Goal: Transaction & Acquisition: Purchase product/service

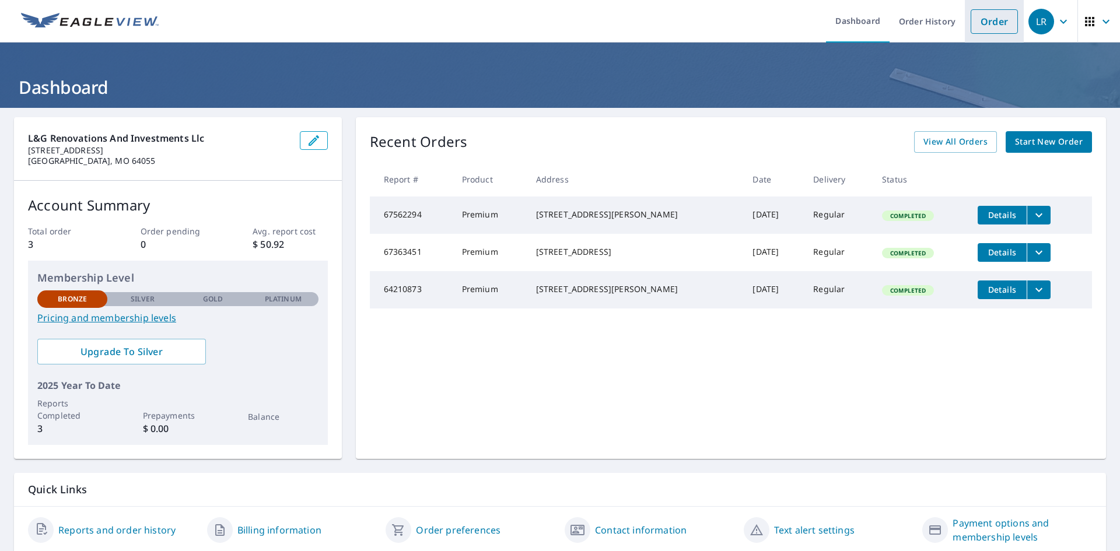
click at [984, 23] on link "Order" at bounding box center [994, 21] width 47 height 24
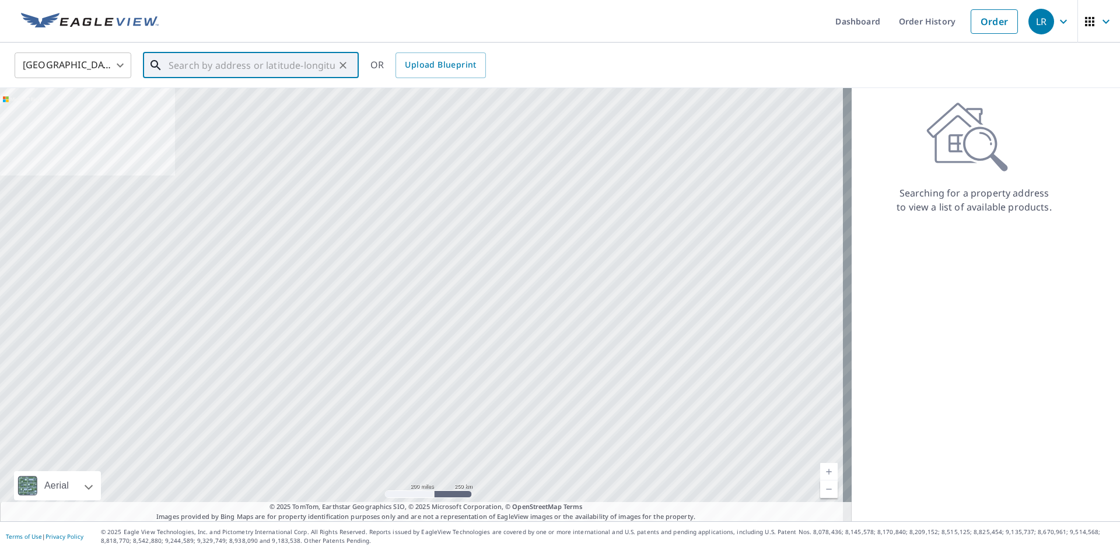
click at [205, 64] on input "text" at bounding box center [252, 65] width 166 height 33
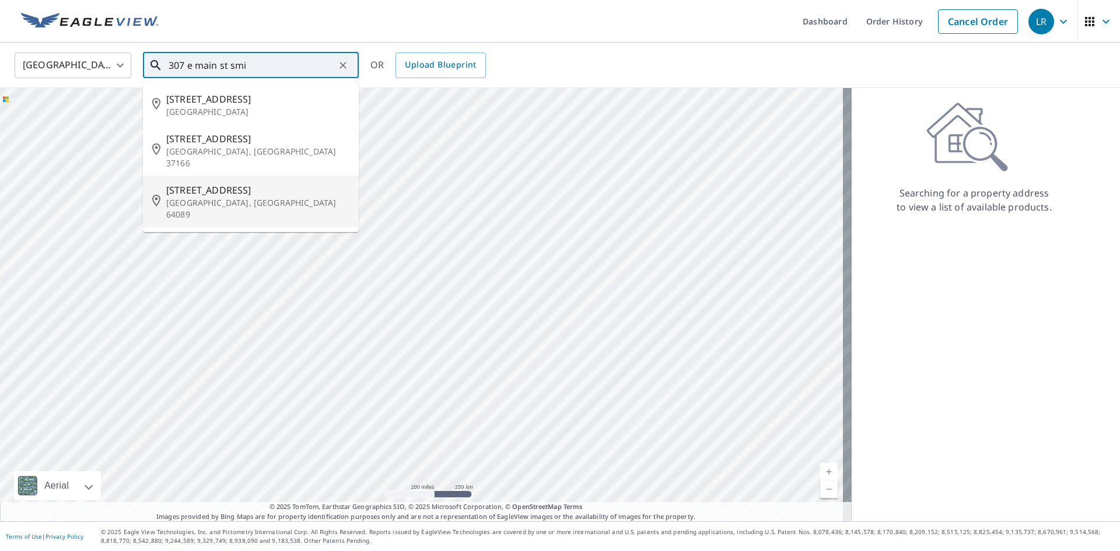
click at [218, 197] on p "Smithville, MO 64089" at bounding box center [257, 208] width 183 height 23
type input "307 E Main St Smithville, MO 64089"
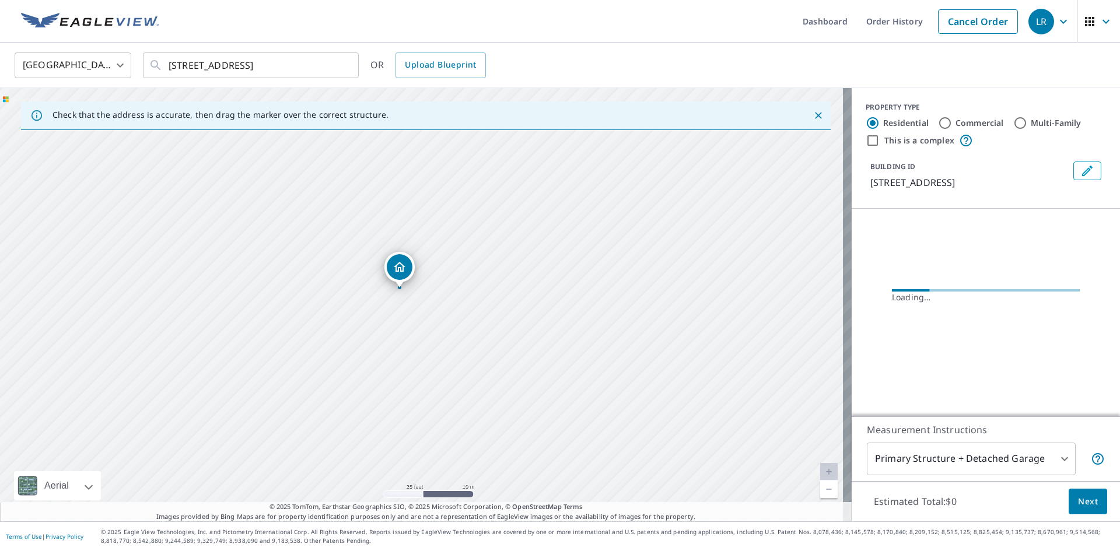
drag, startPoint x: 550, startPoint y: 263, endPoint x: 401, endPoint y: 366, distance: 181.5
click at [406, 367] on div "307 E Main St Smithville, MO 64089" at bounding box center [426, 304] width 852 height 433
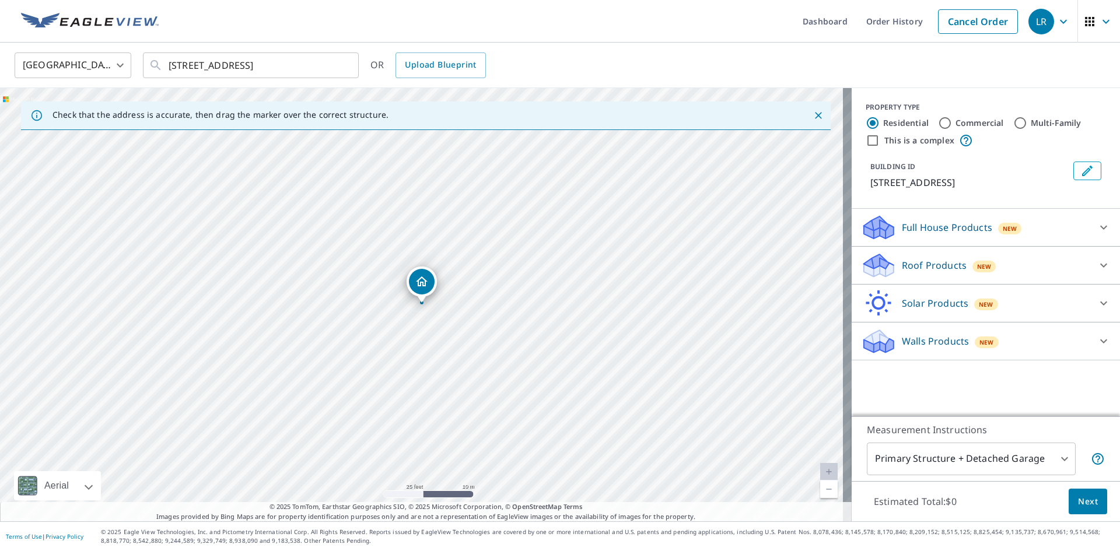
click at [919, 272] on p "Roof Products" at bounding box center [934, 265] width 65 height 14
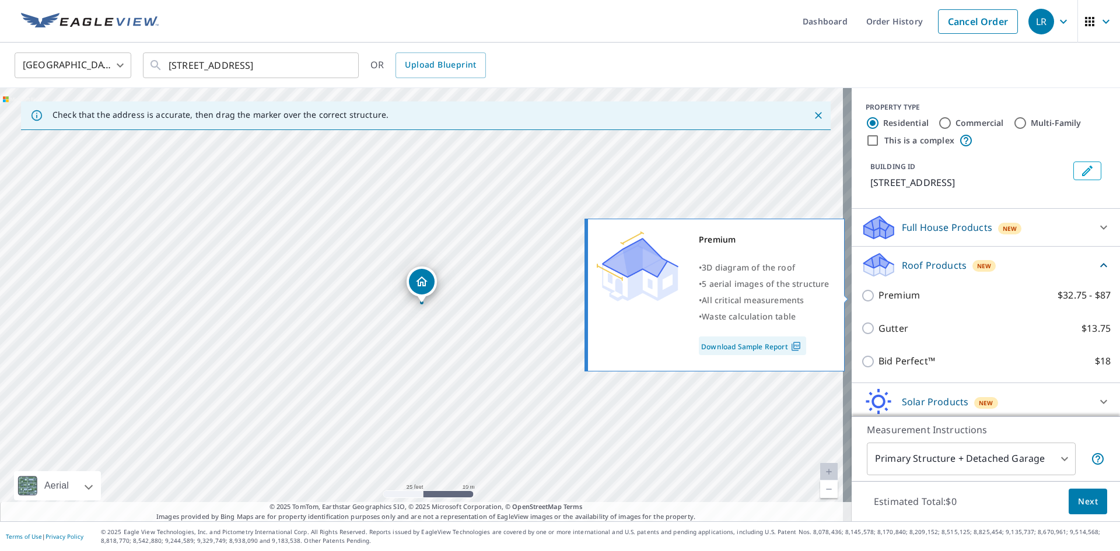
click at [861, 299] on input "Premium $32.75 - $87" at bounding box center [869, 296] width 17 height 14
checkbox input "true"
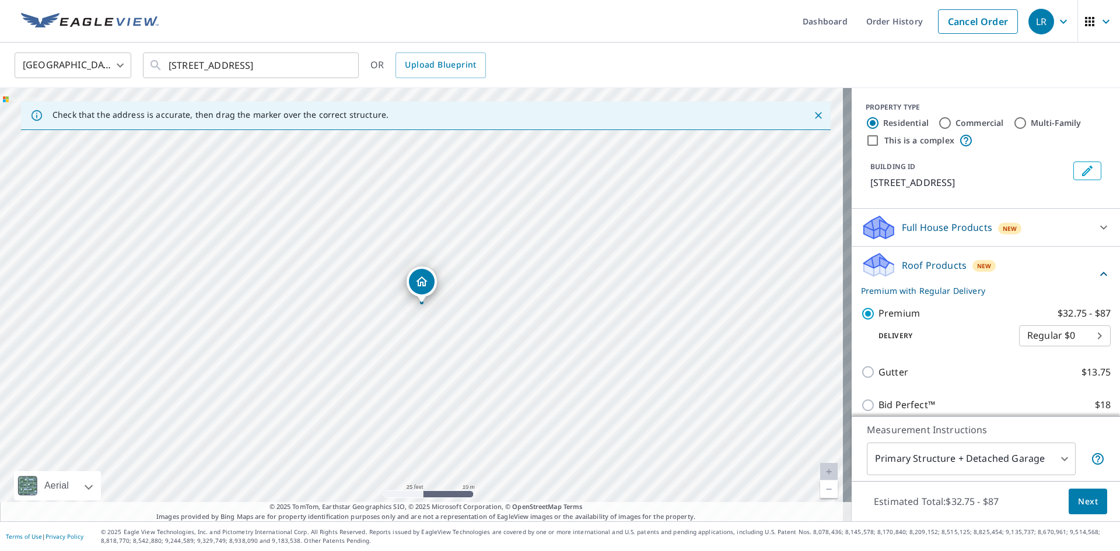
click at [866, 138] on input "This is a complex" at bounding box center [873, 141] width 14 height 14
checkbox input "true"
radio input "false"
radio input "true"
type input "4"
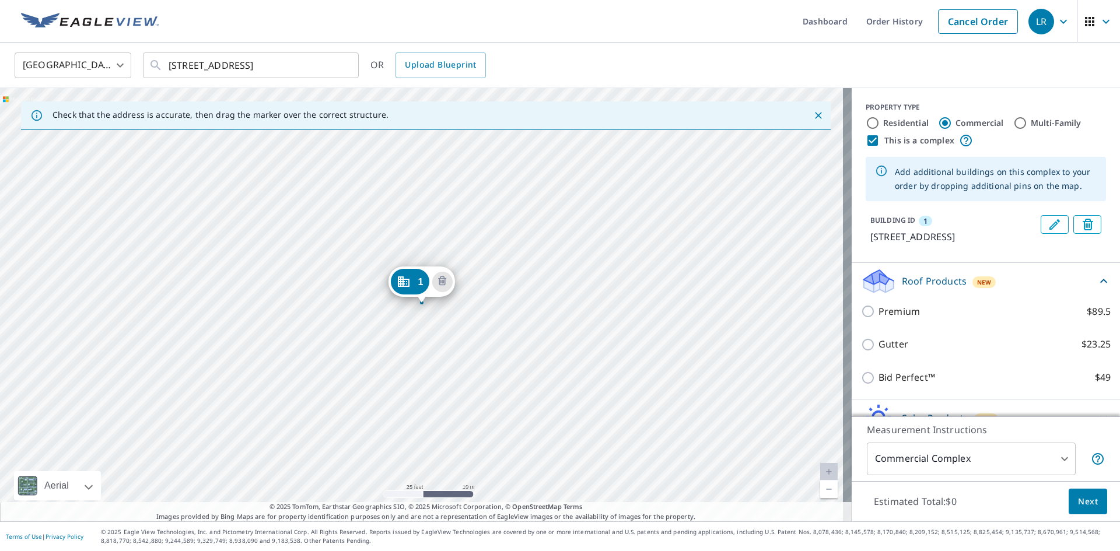
click at [871, 126] on div "Residential" at bounding box center [897, 123] width 63 height 14
click at [866, 121] on input "Residential" at bounding box center [873, 123] width 14 height 14
radio input "true"
type input "1"
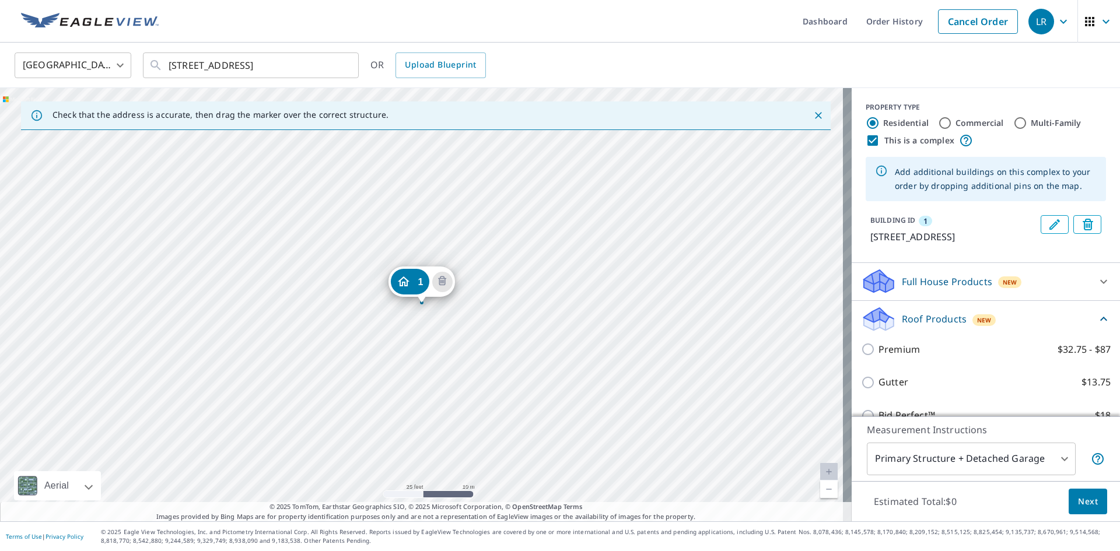
click at [955, 120] on label "Commercial" at bounding box center [979, 123] width 48 height 12
click at [948, 120] on input "Commercial" at bounding box center [945, 123] width 14 height 14
radio input "true"
type input "4"
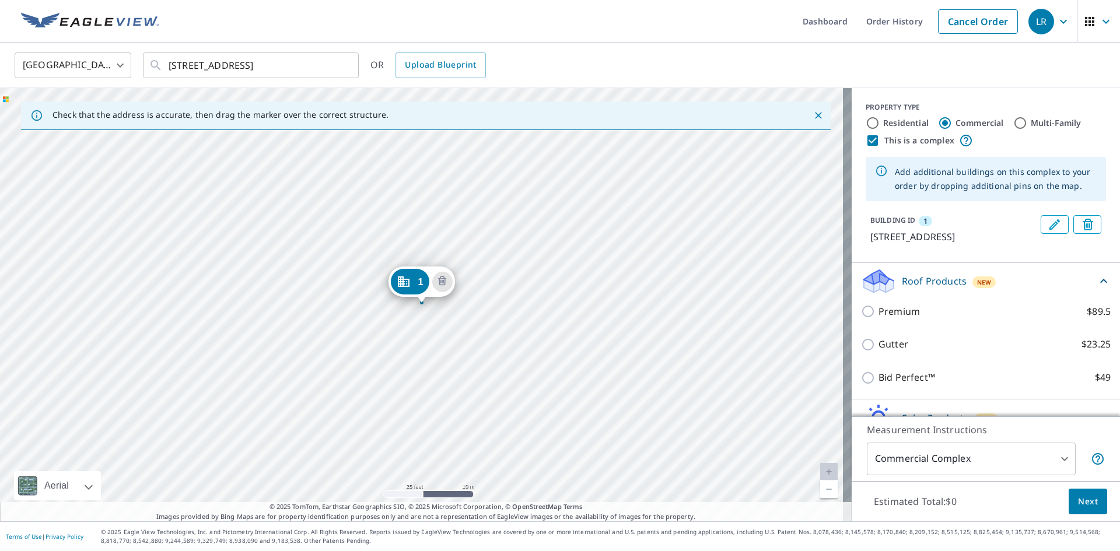
click at [1031, 124] on label "Multi-Family" at bounding box center [1056, 123] width 51 height 12
click at [1022, 124] on input "Multi-Family" at bounding box center [1020, 123] width 14 height 14
radio input "true"
type input "2"
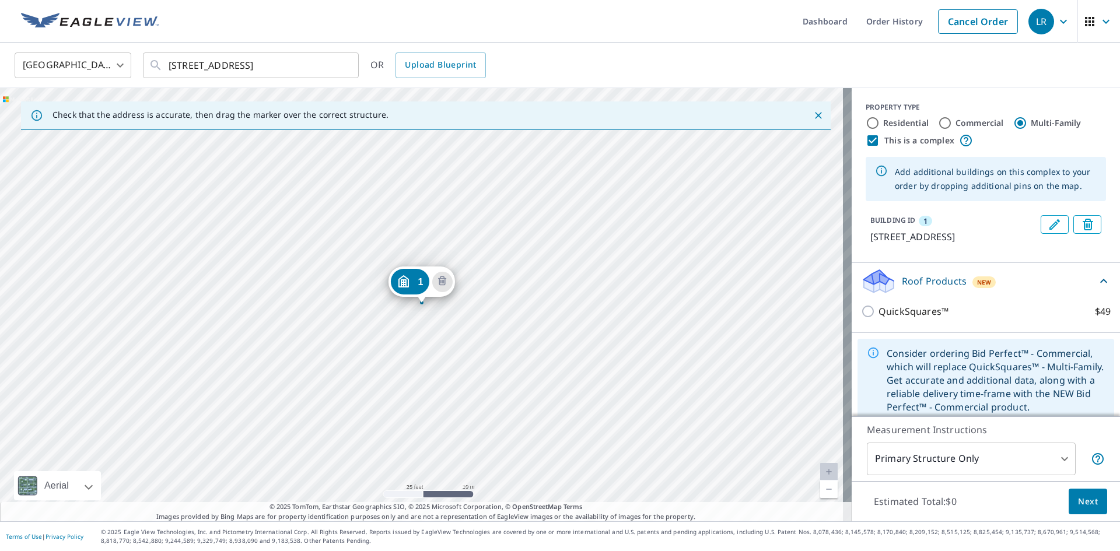
scroll to position [26, 0]
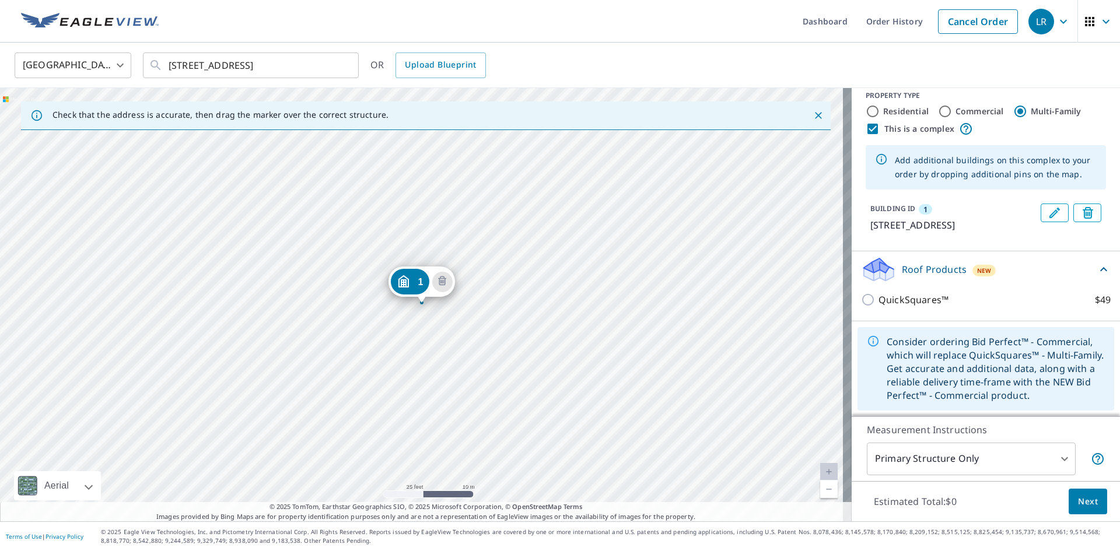
click at [883, 106] on label "Residential" at bounding box center [905, 112] width 45 height 12
click at [879, 104] on input "Residential" at bounding box center [873, 111] width 14 height 14
radio input "true"
type input "1"
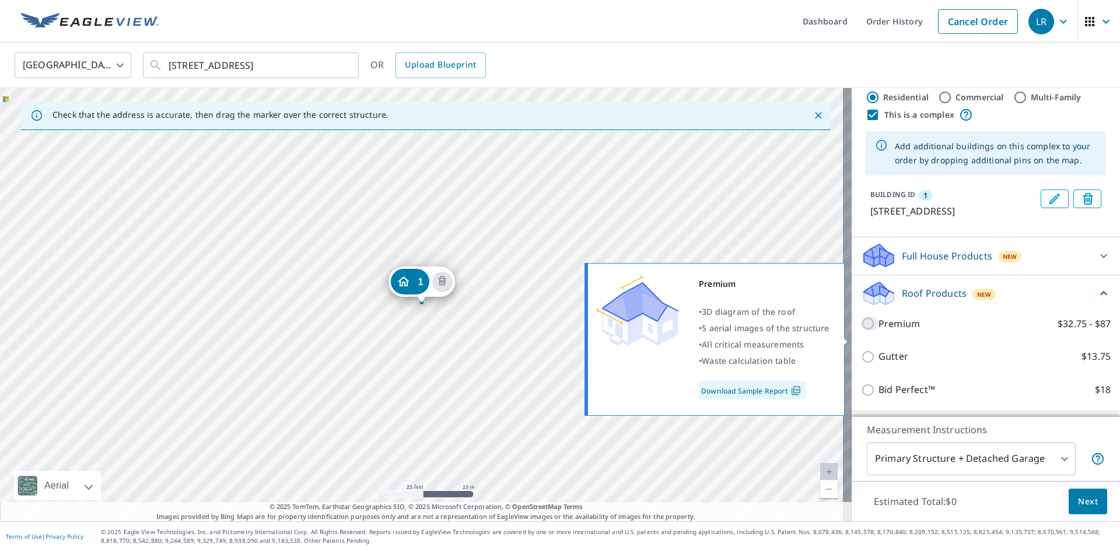
click at [868, 331] on input "Premium $32.75 - $87" at bounding box center [869, 324] width 17 height 14
checkbox input "true"
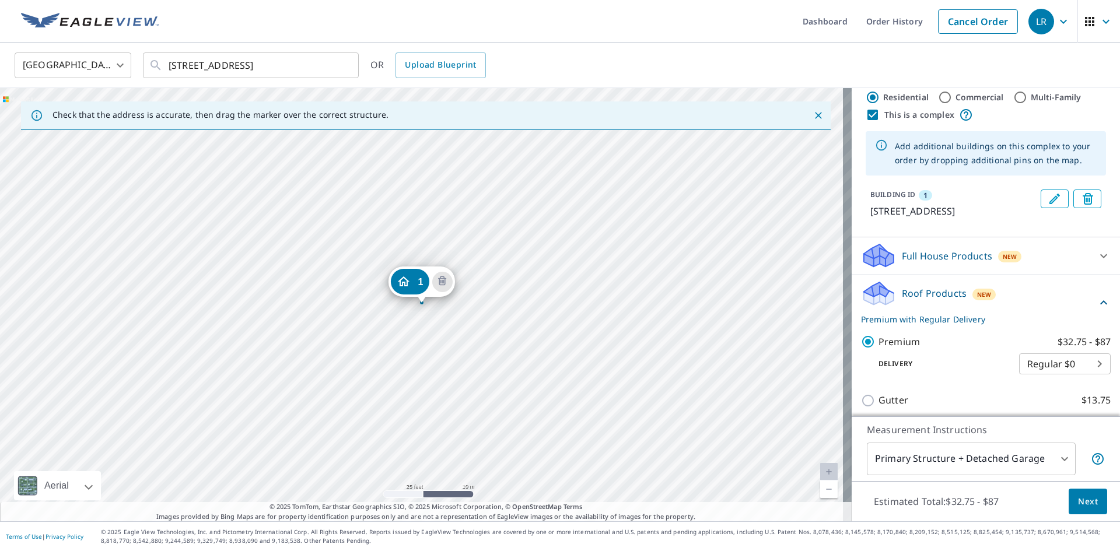
scroll to position [155, 0]
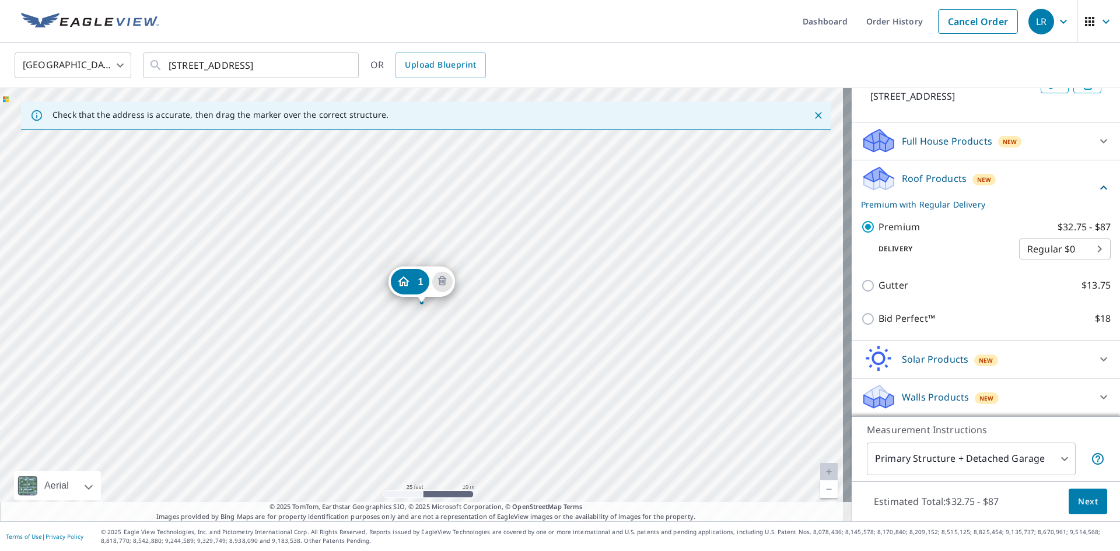
click at [1091, 503] on button "Next" at bounding box center [1088, 502] width 38 height 26
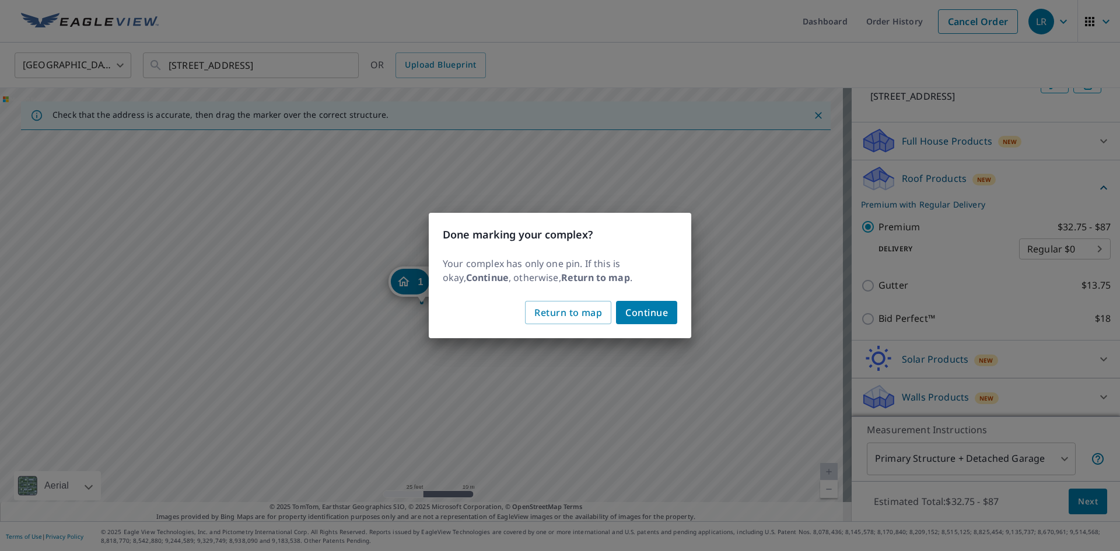
click at [651, 312] on span "Continue" at bounding box center [646, 312] width 43 height 16
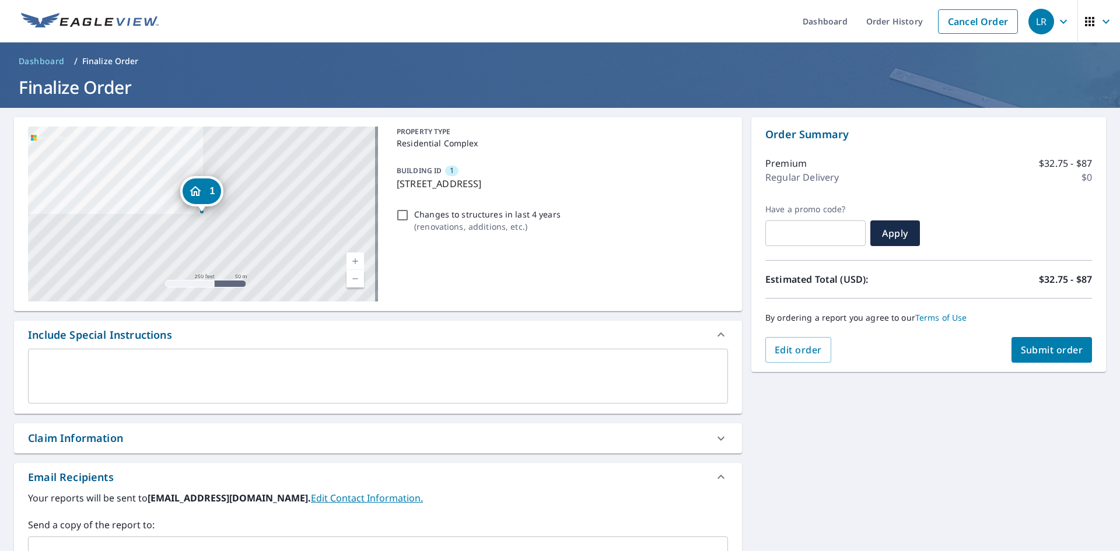
click at [1046, 356] on span "Submit order" at bounding box center [1052, 350] width 62 height 13
